Goal: Task Accomplishment & Management: Complete application form

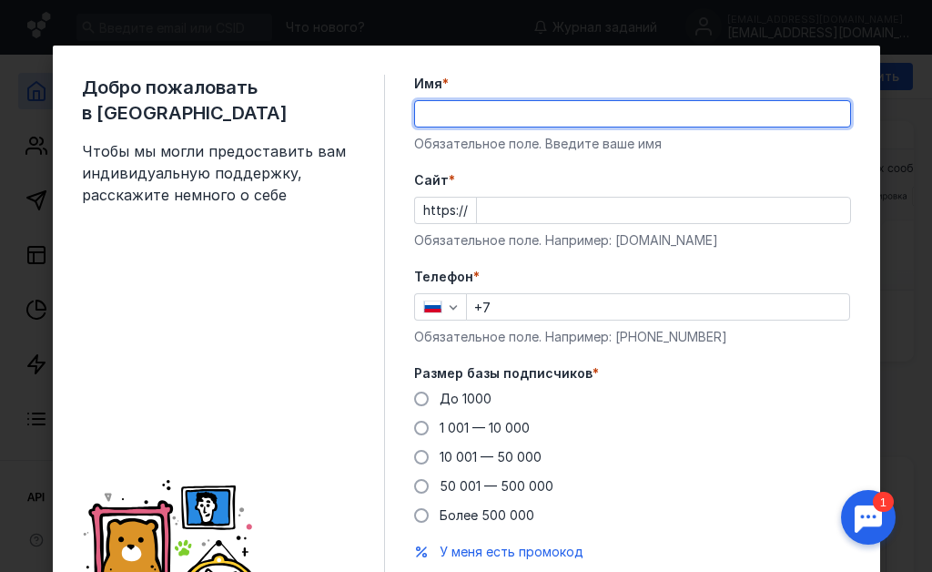
click at [554, 119] on input "Имя *" at bounding box center [632, 113] width 435 height 25
type input "[PERSON_NAME]"
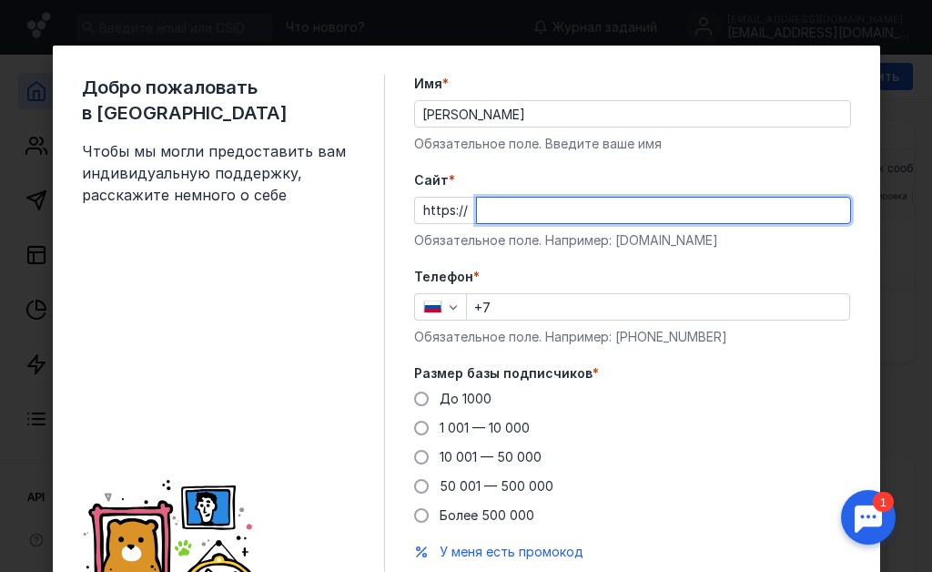
click at [494, 211] on input "Cайт *" at bounding box center [663, 210] width 373 height 25
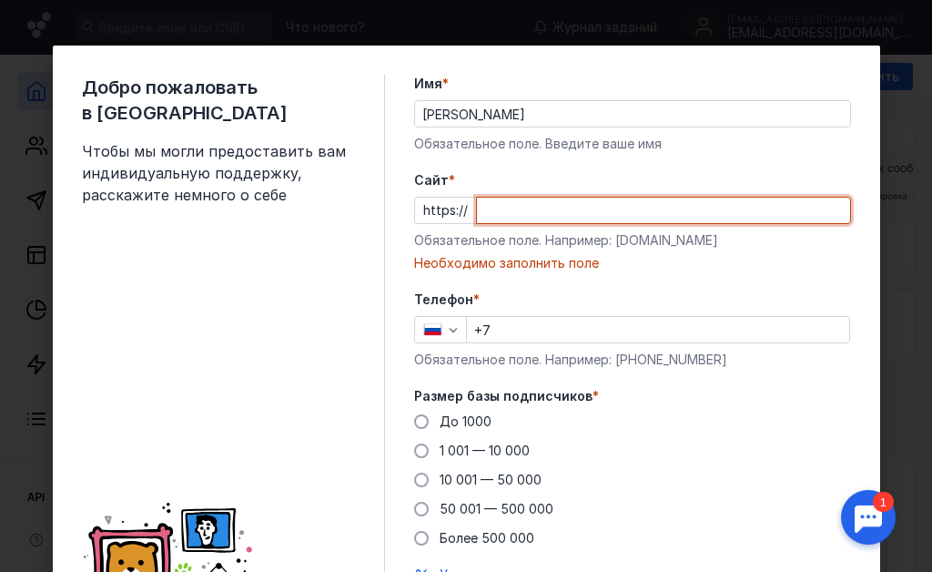
click at [485, 205] on input "Cайт *" at bounding box center [663, 210] width 373 height 25
paste input "[DOMAIN_NAME]"
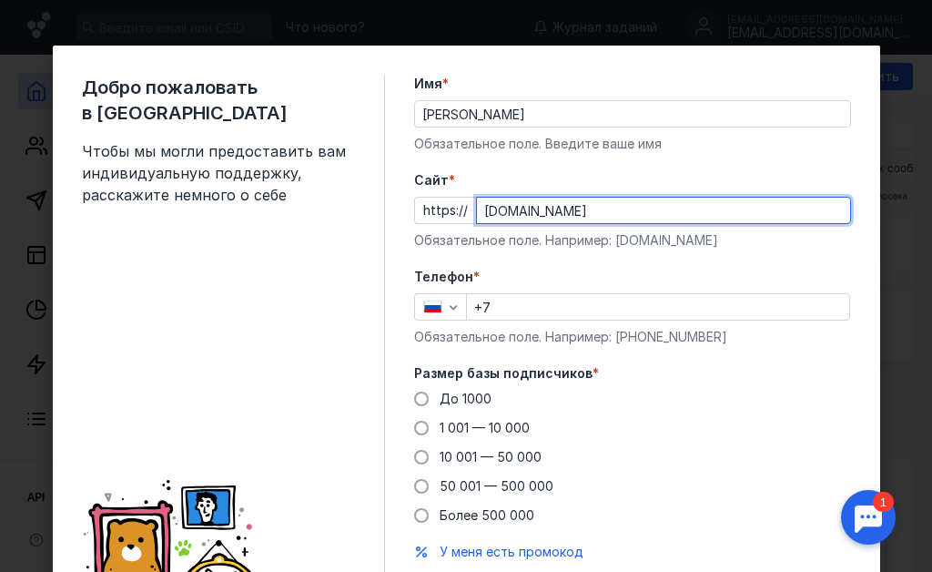
type input "[DOMAIN_NAME]"
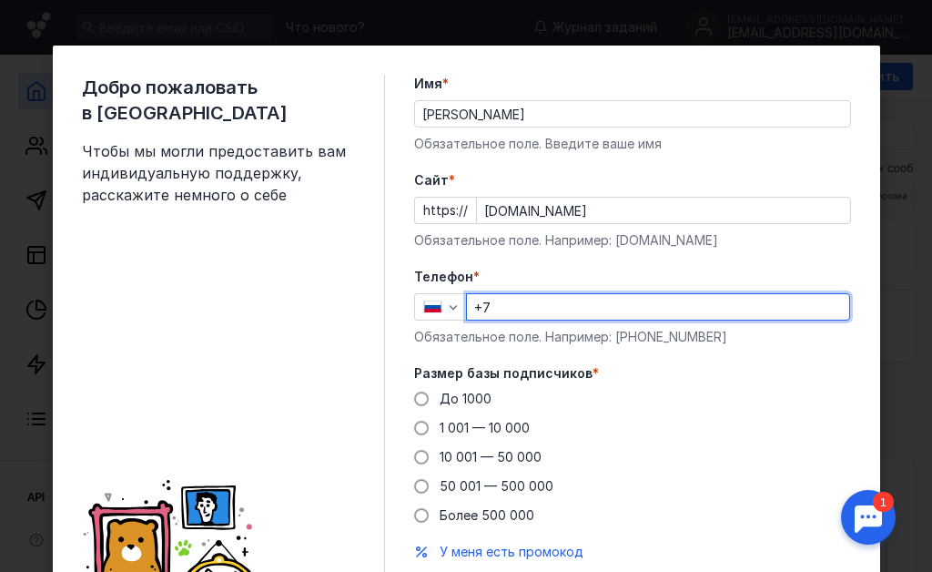
click at [558, 304] on input "+7" at bounding box center [658, 306] width 382 height 25
type input "[PHONE_NUMBER]"
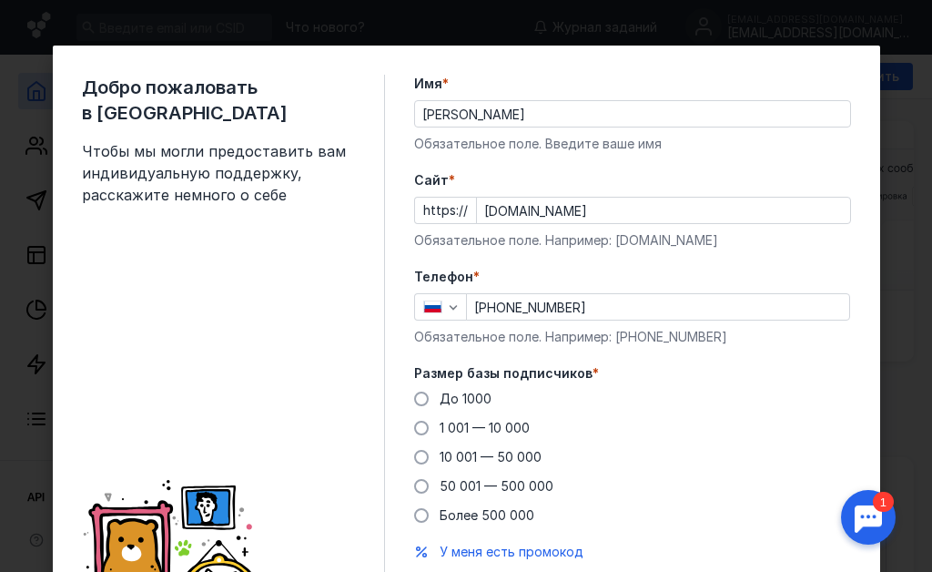
click at [797, 264] on form "Имя * [PERSON_NAME] поле. Введите ваше имя [PERSON_NAME] * https:// [DOMAIN_NAM…" at bounding box center [632, 349] width 437 height 548
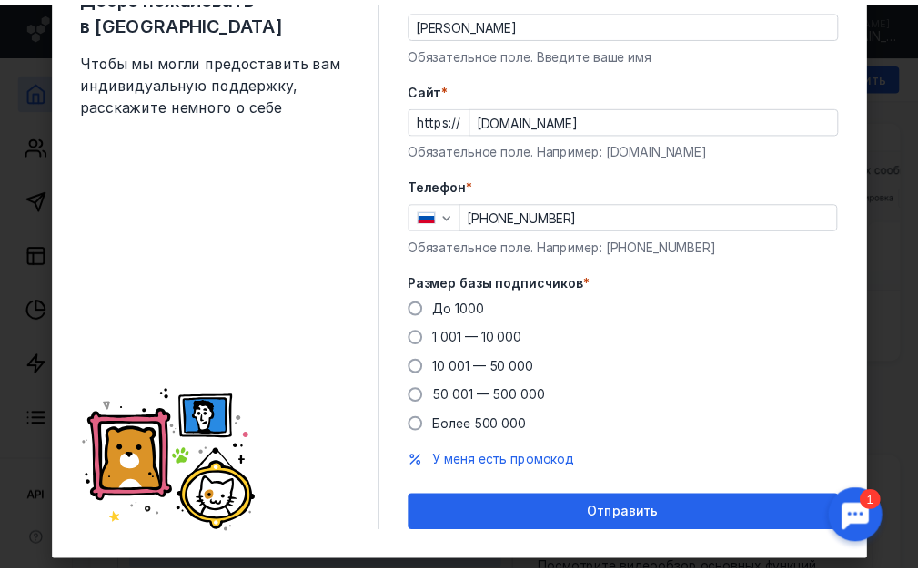
scroll to position [91, 0]
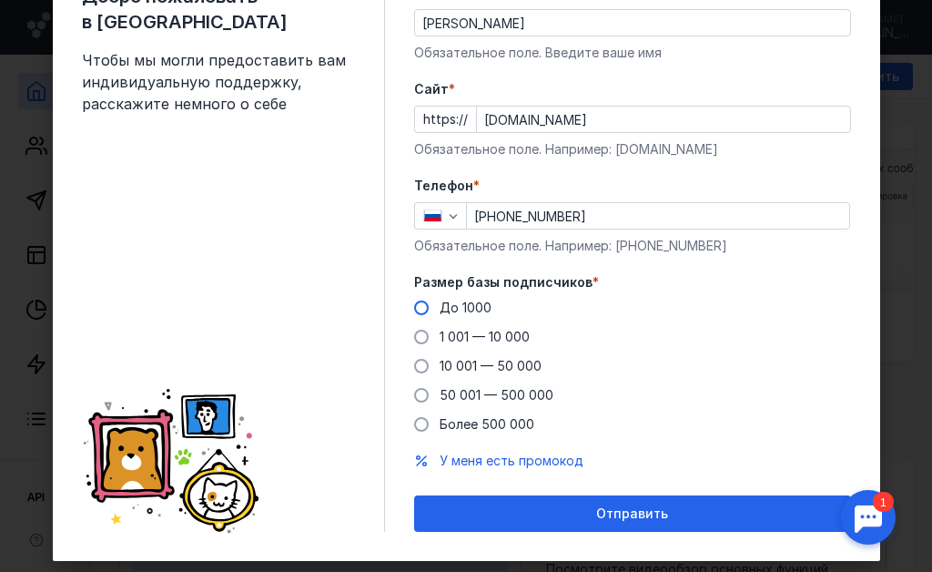
click at [418, 300] on label "До 1000" at bounding box center [452, 308] width 77 height 18
click at [0, 0] on input "До 1000" at bounding box center [0, 0] width 0 height 0
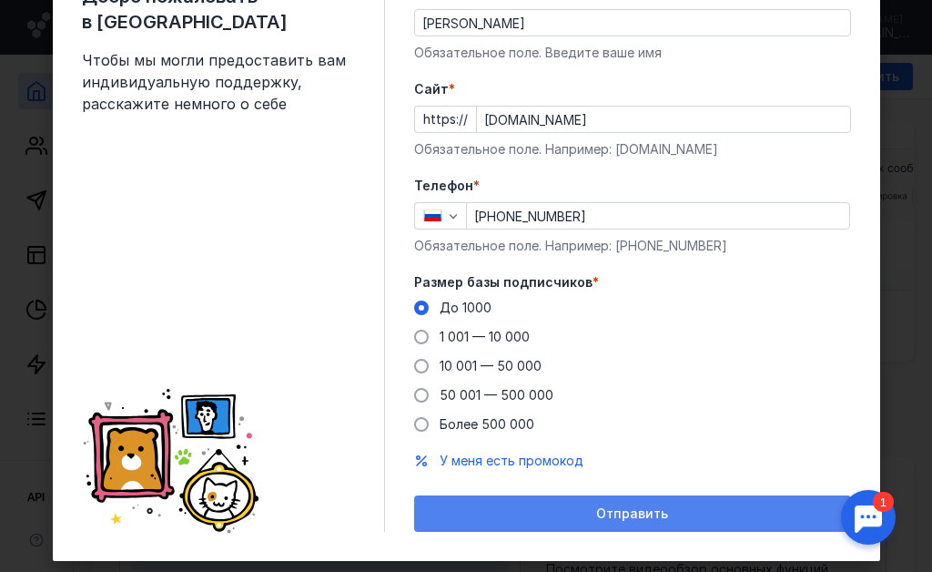
click at [629, 516] on span "Отправить" at bounding box center [632, 513] width 72 height 15
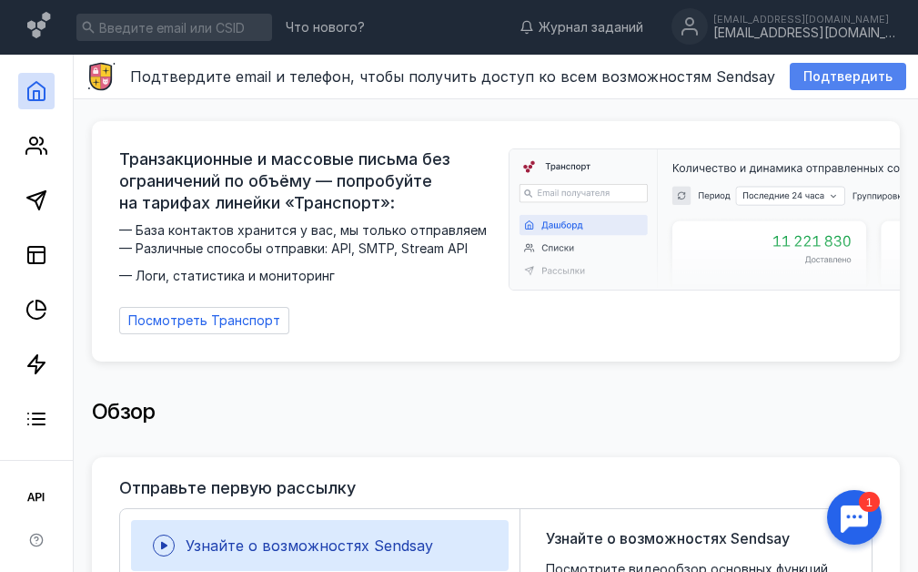
click at [826, 79] on span "Подтвердить" at bounding box center [848, 76] width 89 height 15
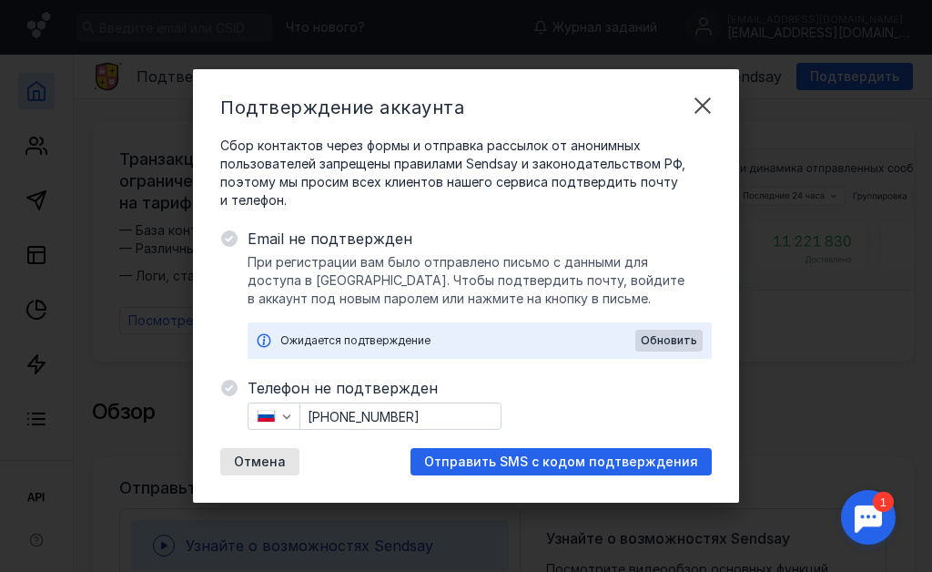
click at [464, 339] on div "Ожидается подтверждение" at bounding box center [457, 340] width 355 height 18
